Goal: Information Seeking & Learning: Learn about a topic

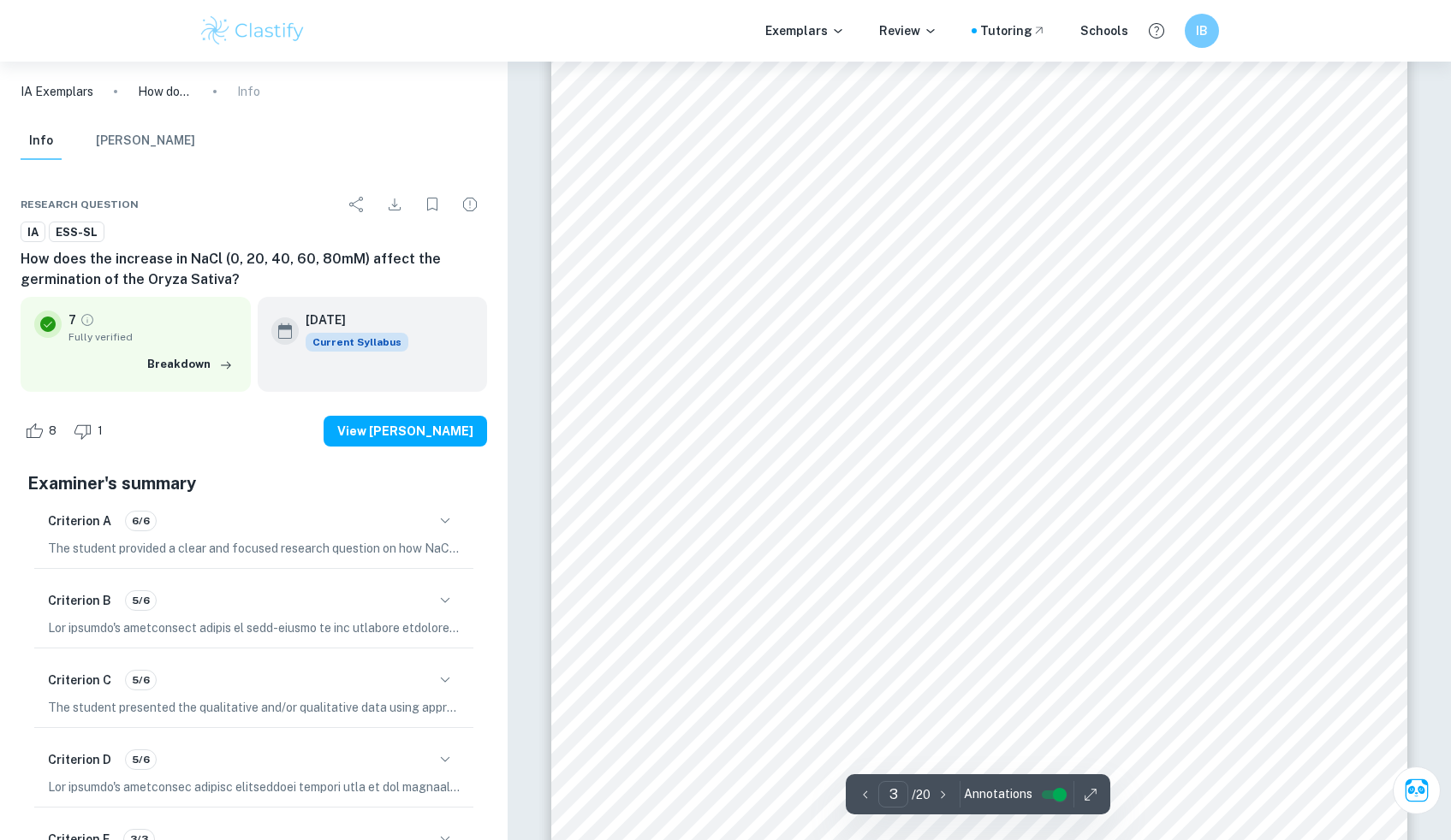
scroll to position [2916, 0]
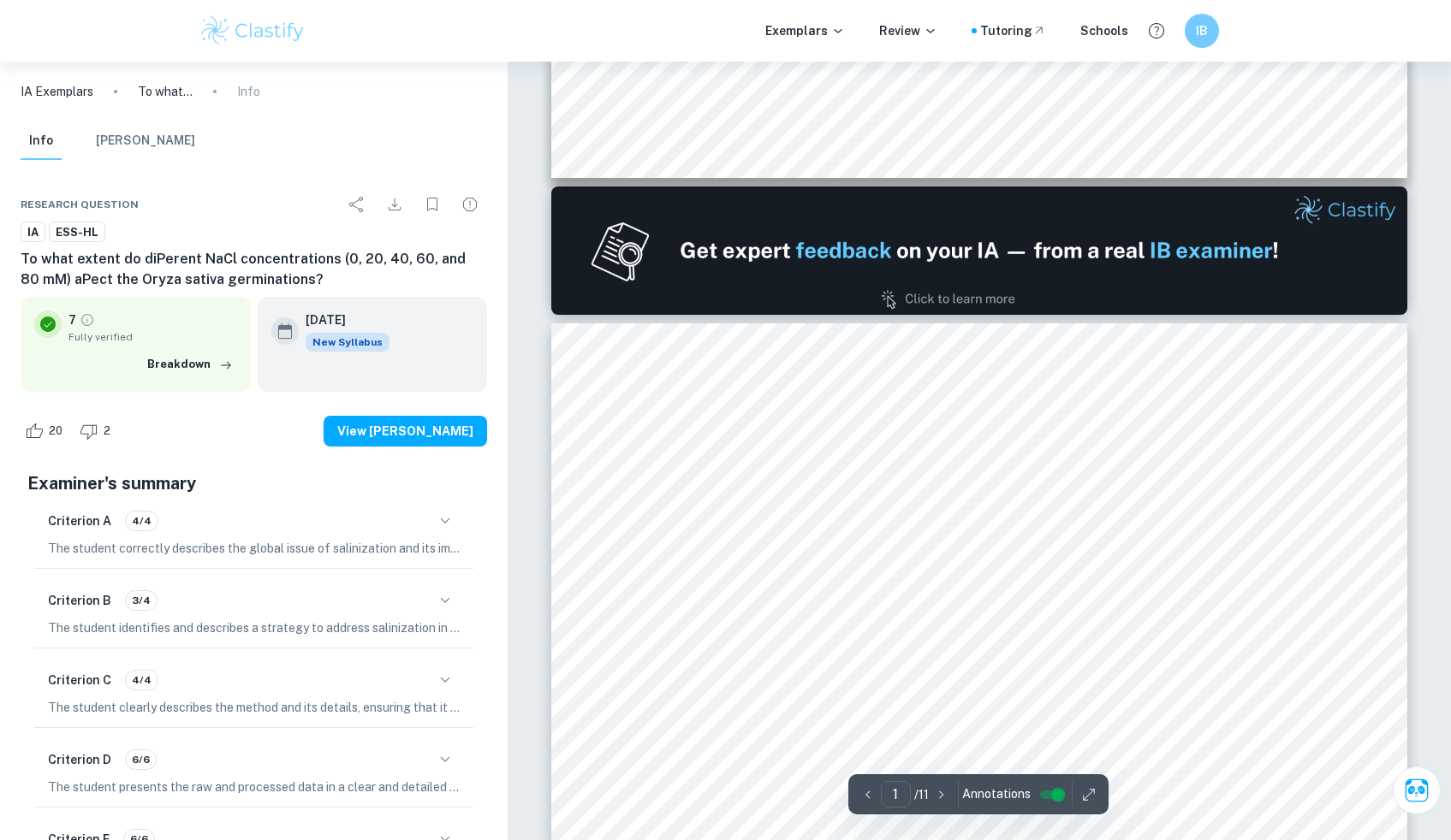
type input "2"
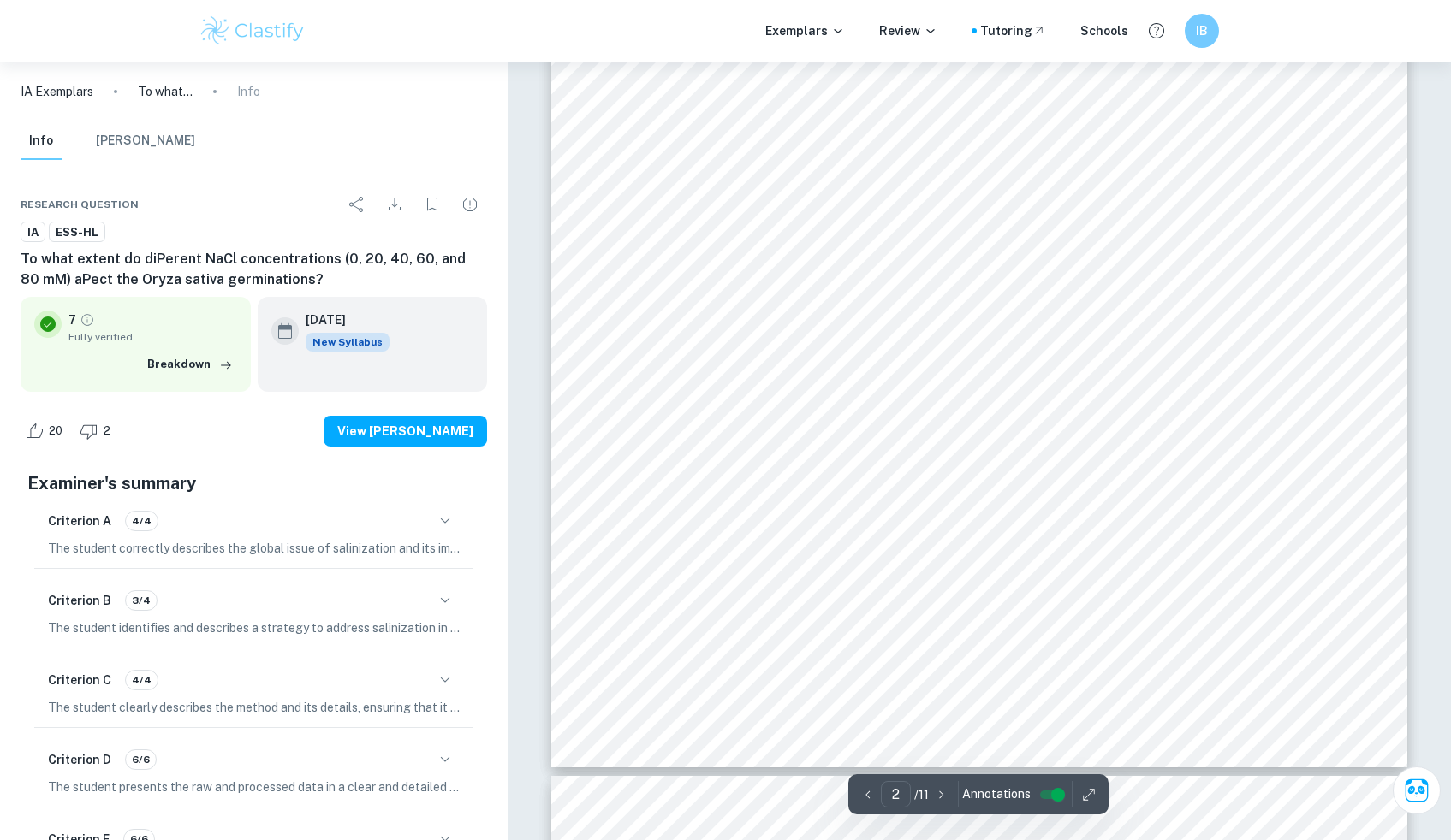
scroll to position [1879, 0]
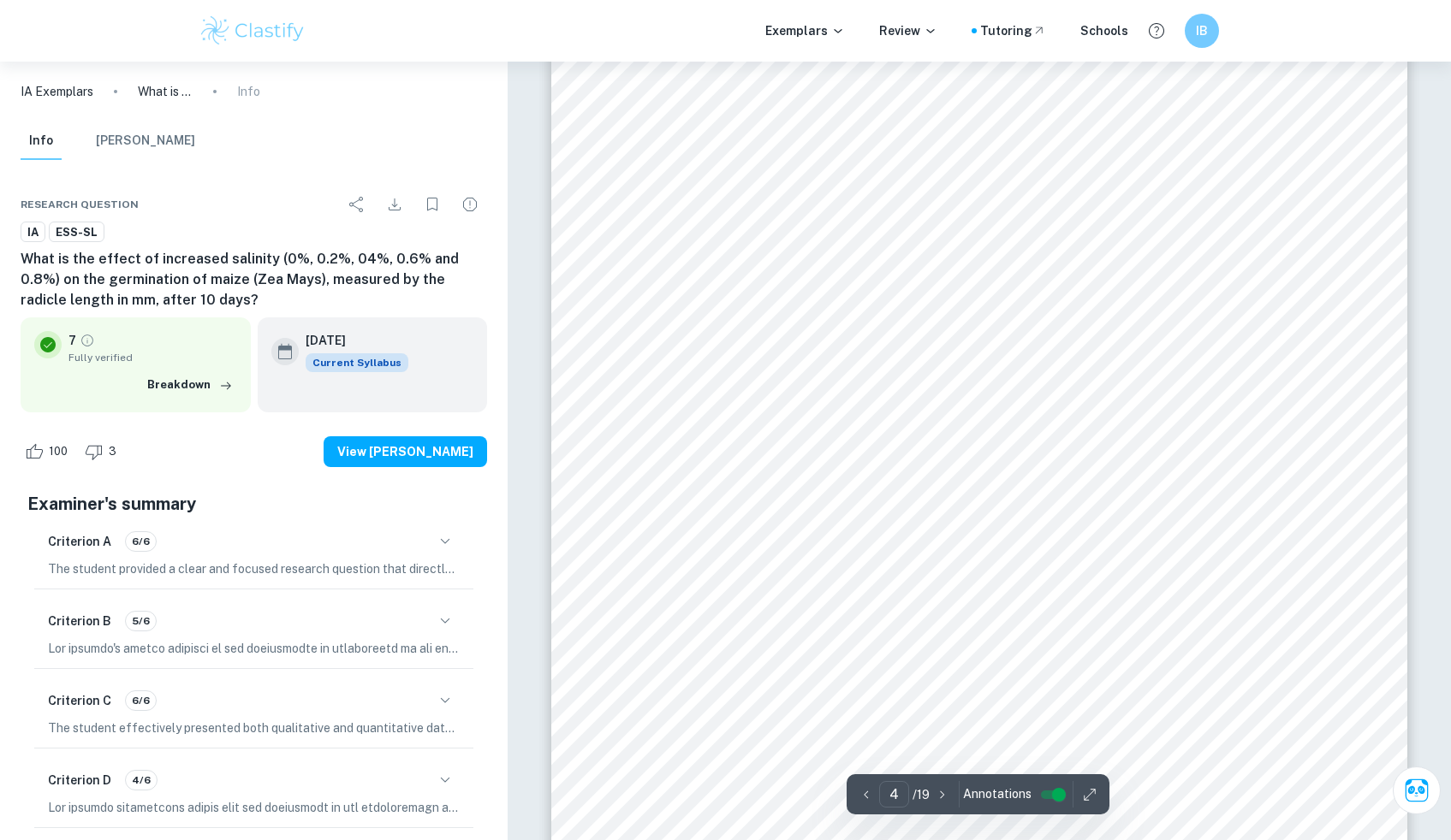
scroll to position [4095, 0]
type input "1"
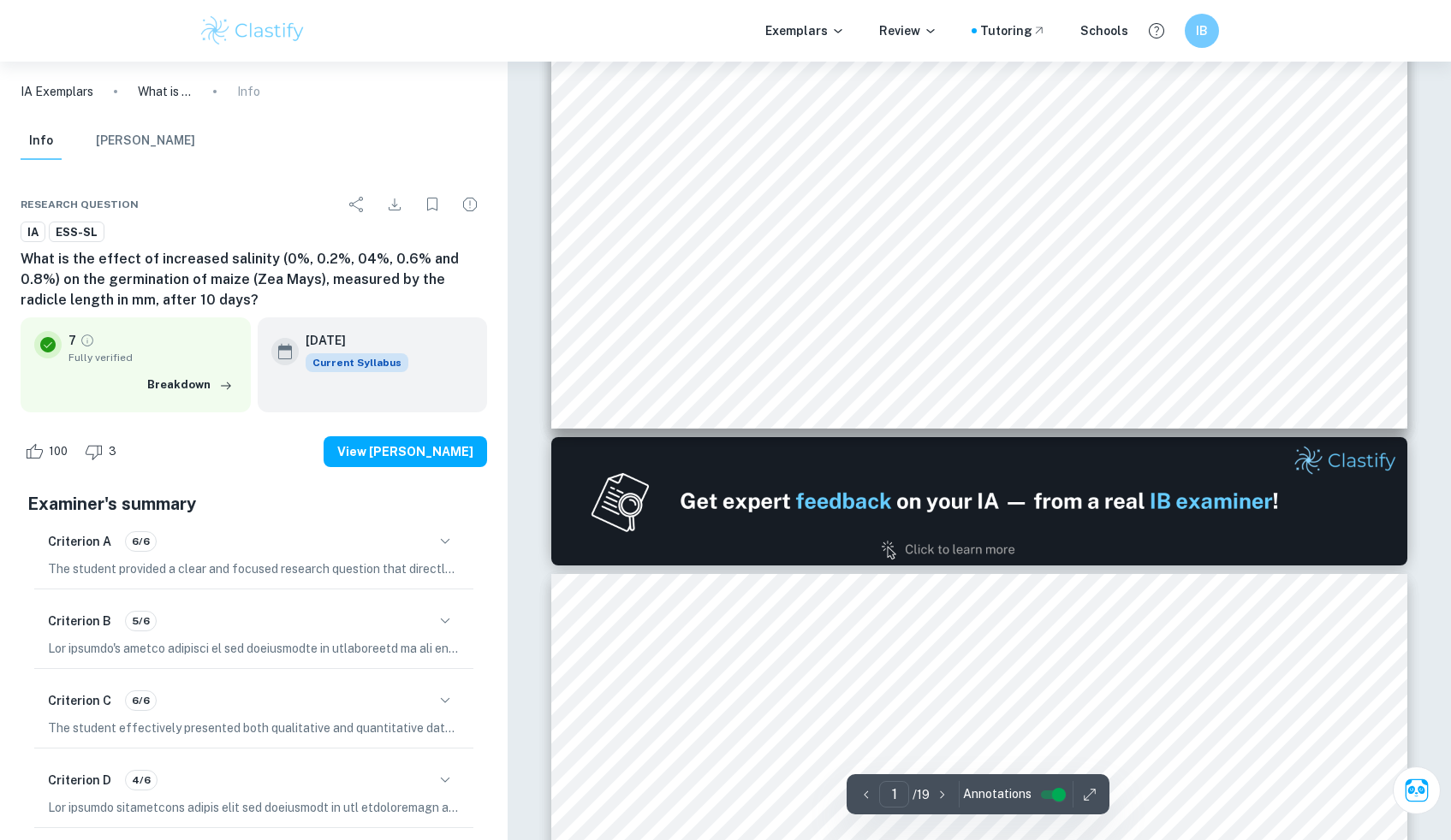
scroll to position [727, 0]
